Goal: Task Accomplishment & Management: Use online tool/utility

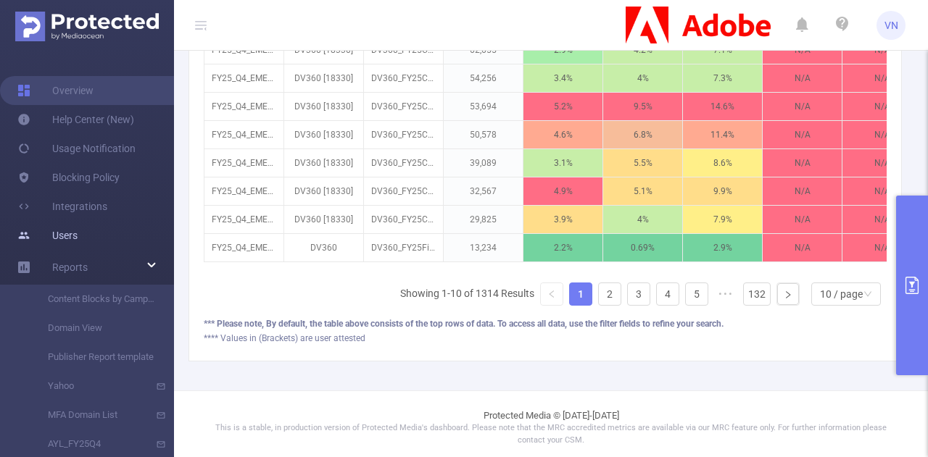
scroll to position [574, 0]
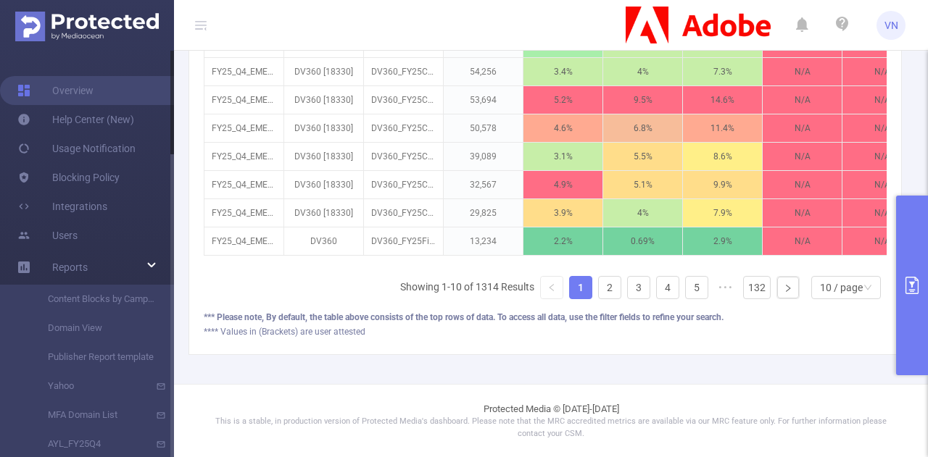
click at [170, 234] on div at bounding box center [172, 254] width 4 height 407
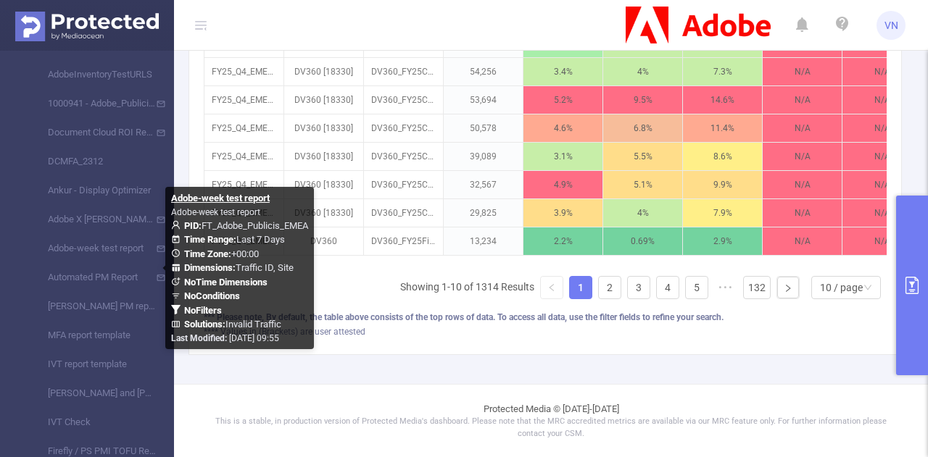
drag, startPoint x: 170, startPoint y: 234, endPoint x: 174, endPoint y: 355, distance: 121.1
click at [174, 355] on section "Overview Help Center (New) Usage Notification Blocking Policy Integrations User…" at bounding box center [464, 228] width 928 height 457
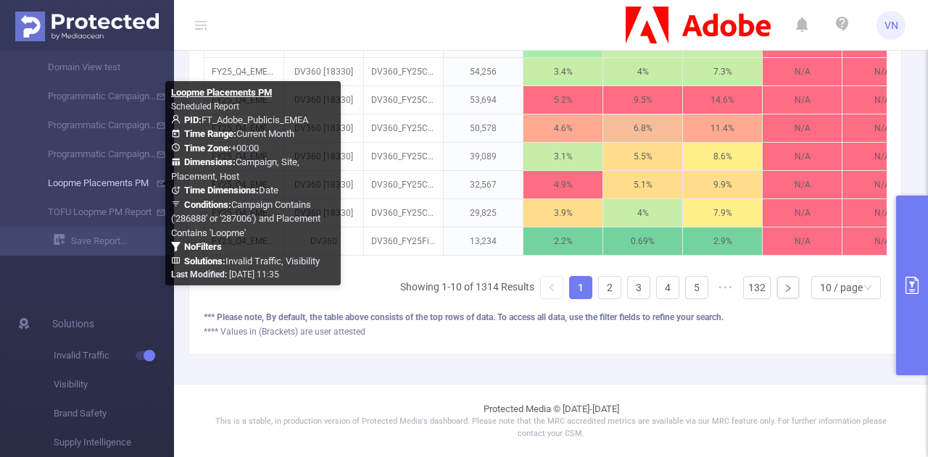
click at [107, 176] on link "Loopme Placements PM" at bounding box center [93, 183] width 128 height 29
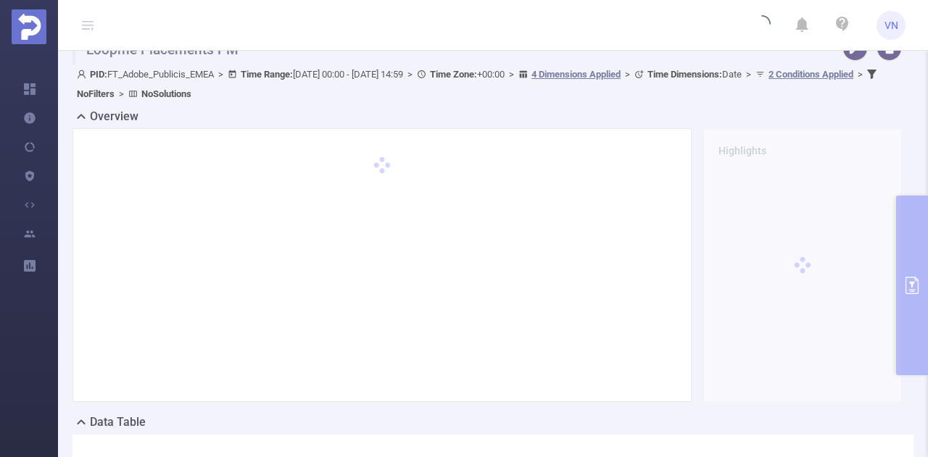
scroll to position [18, 0]
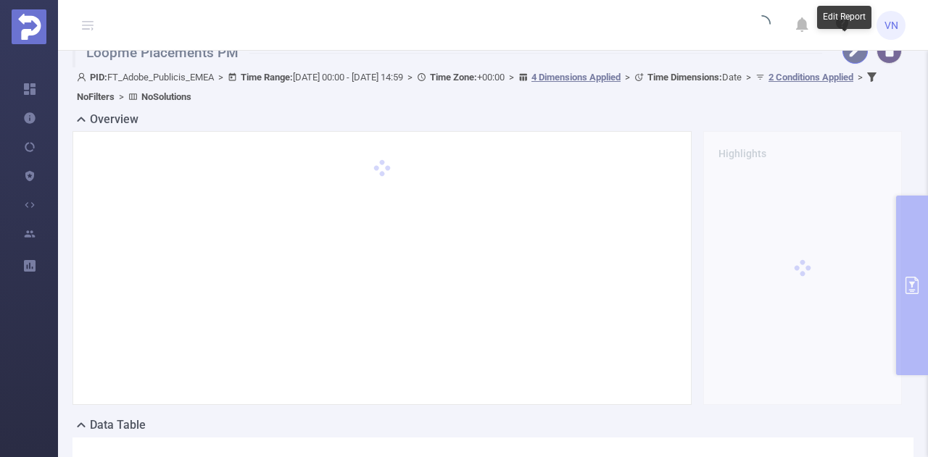
click at [842, 57] on button "button" at bounding box center [854, 50] width 25 height 25
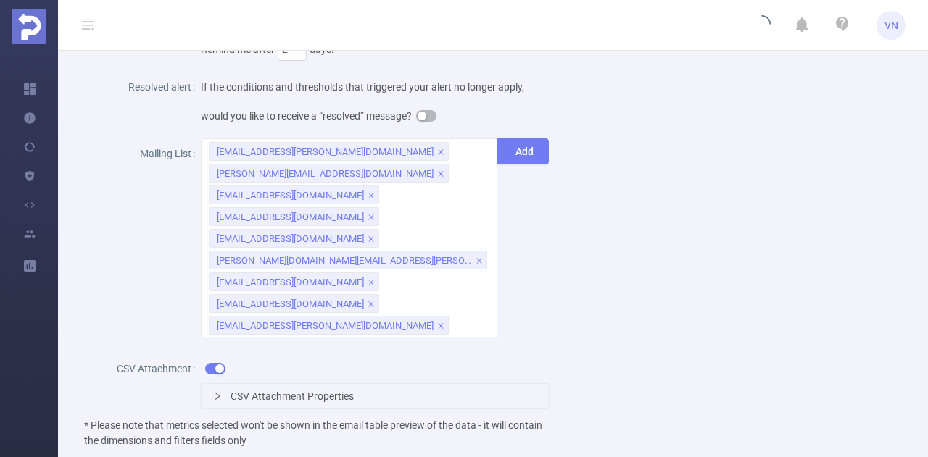
scroll to position [855, 0]
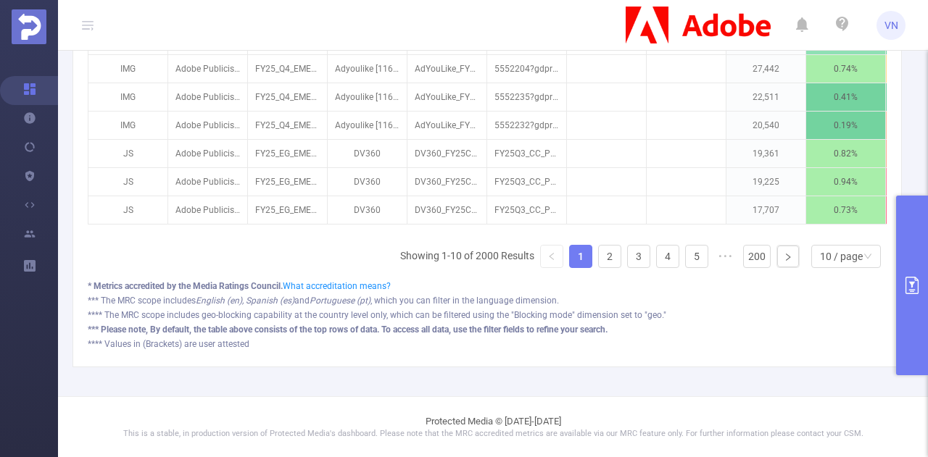
scroll to position [617, 0]
